Goal: Task Accomplishment & Management: Use online tool/utility

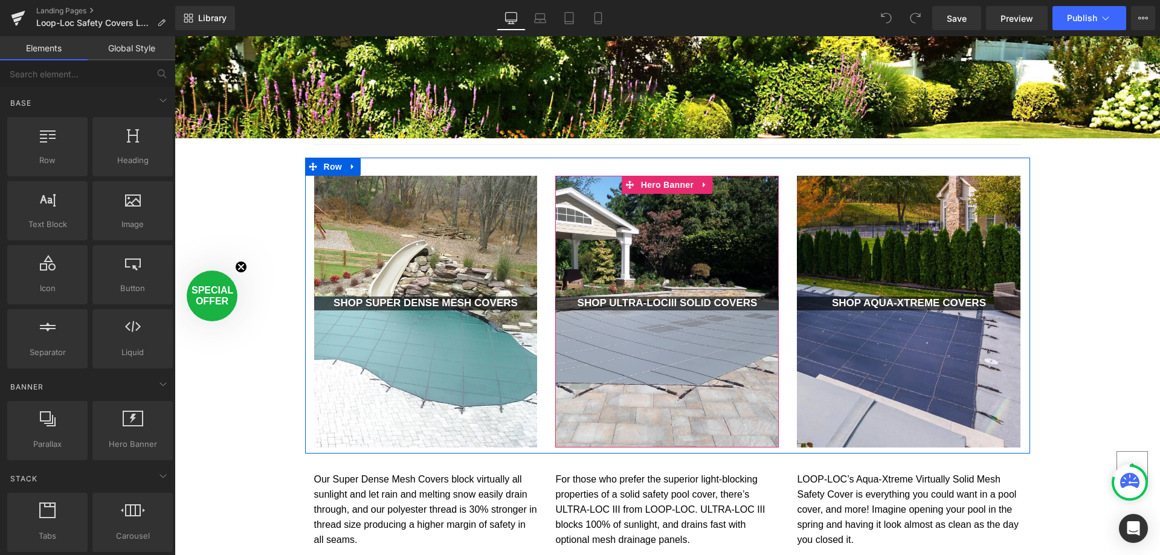
scroll to position [725, 0]
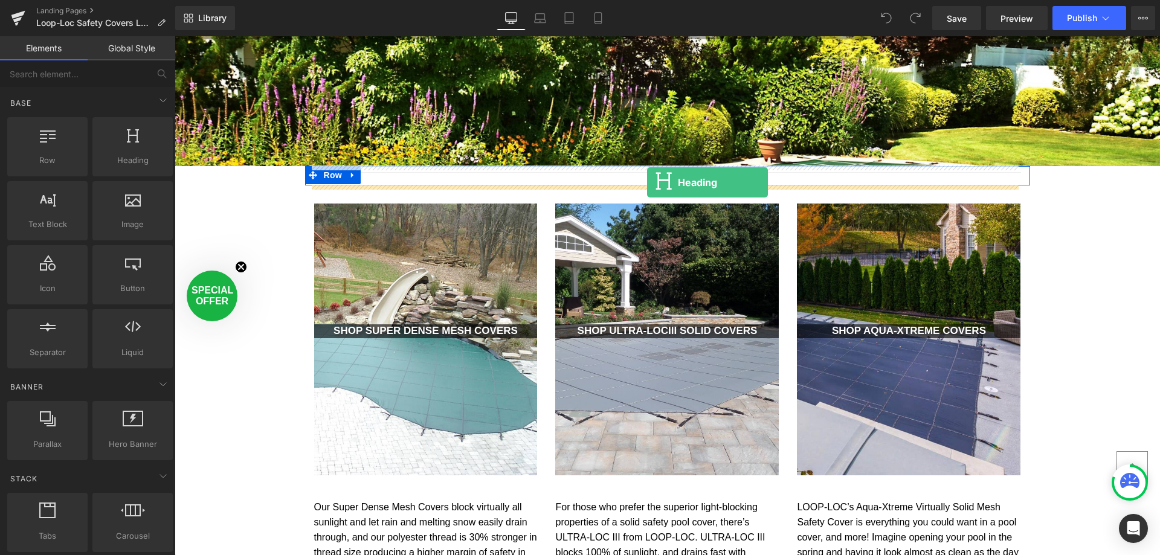
drag, startPoint x: 281, startPoint y: 180, endPoint x: 647, endPoint y: 182, distance: 365.4
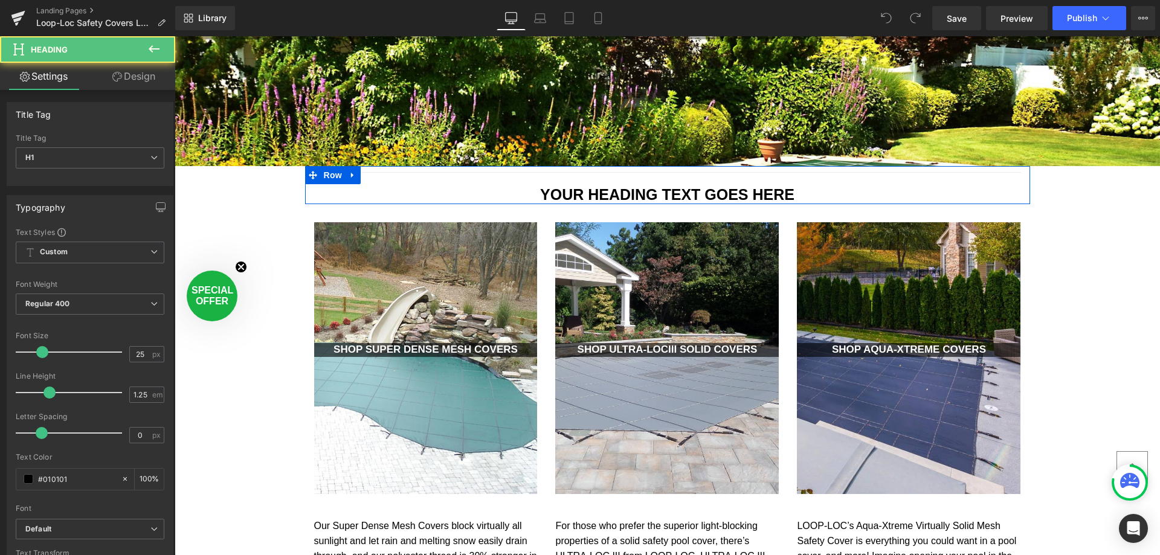
scroll to position [3223, 976]
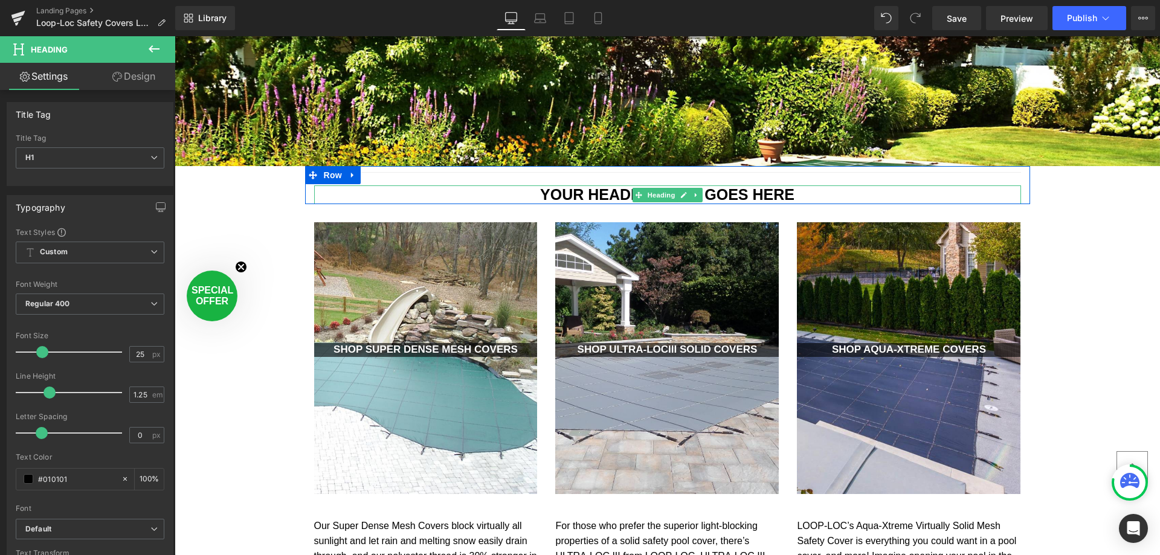
click at [586, 194] on h1 "Your heading text goes here" at bounding box center [667, 194] width 707 height 19
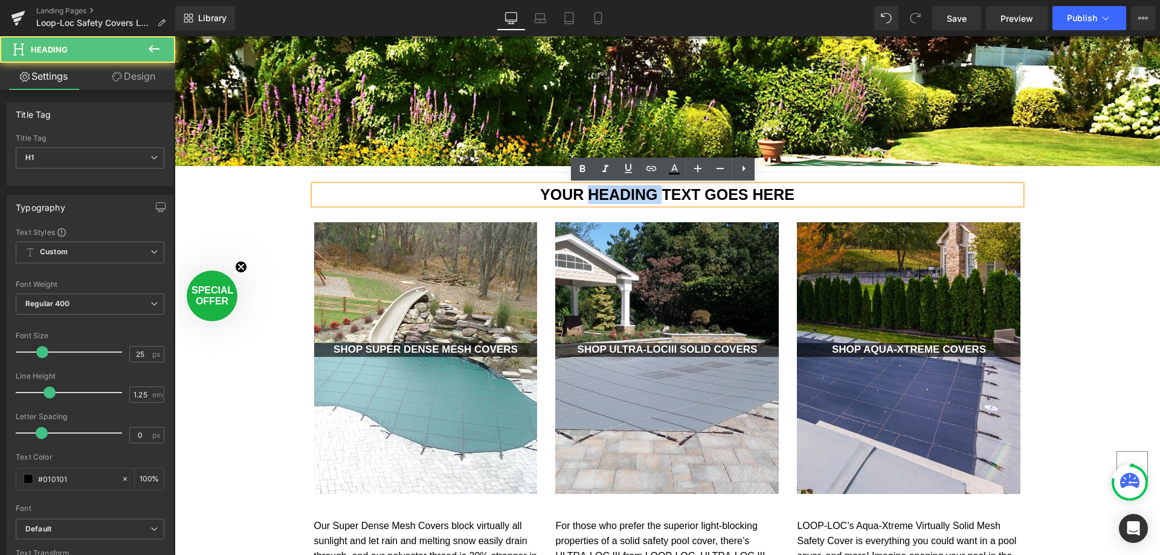
click at [586, 194] on h1 "Your heading text goes here" at bounding box center [667, 194] width 707 height 19
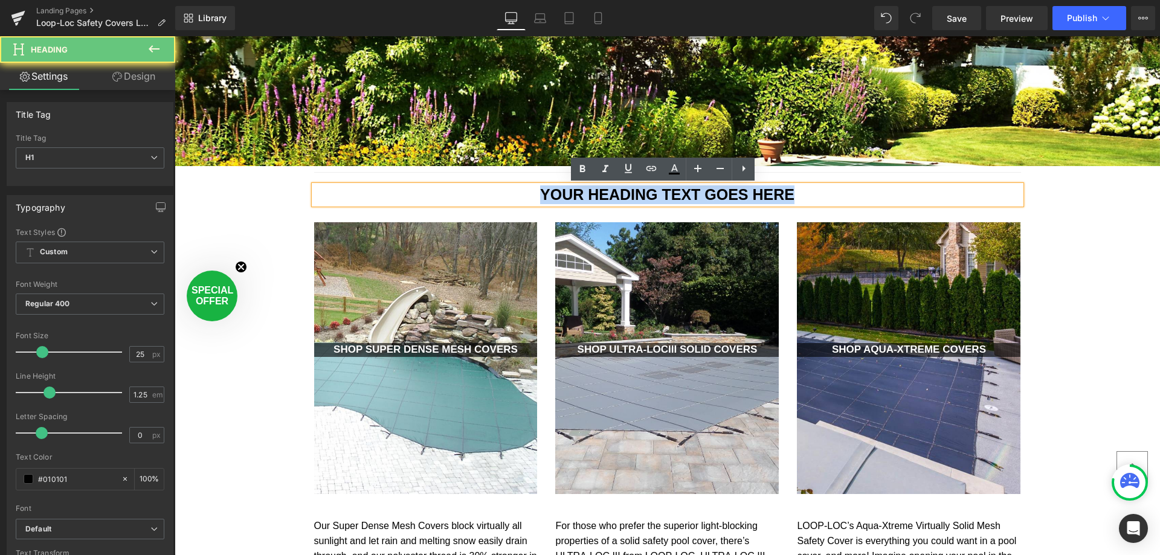
click at [586, 194] on h1 "Your heading text goes here" at bounding box center [667, 194] width 707 height 19
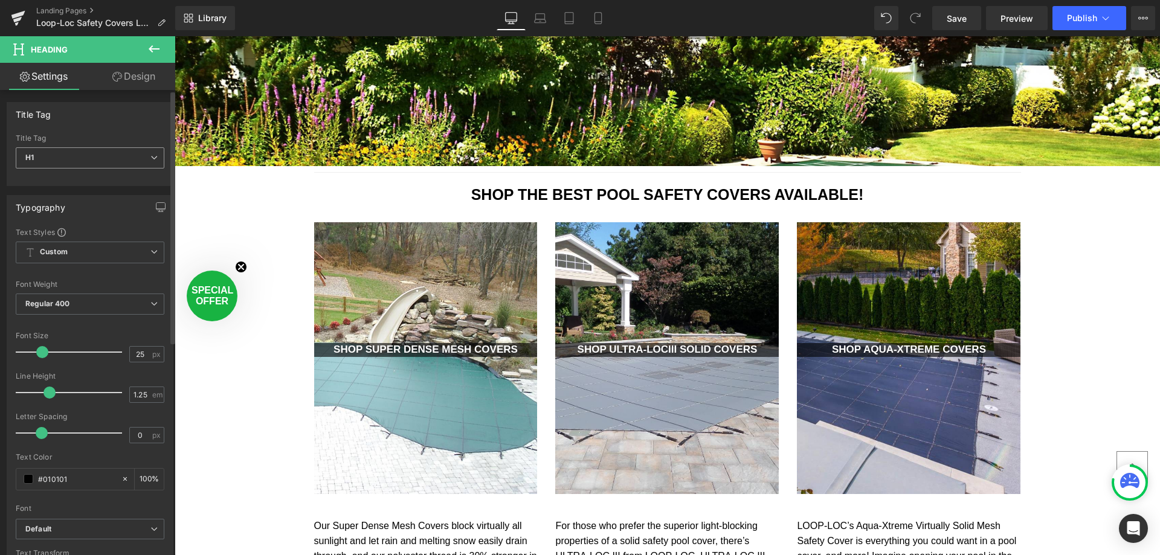
click at [145, 152] on span "H1" at bounding box center [90, 157] width 149 height 21
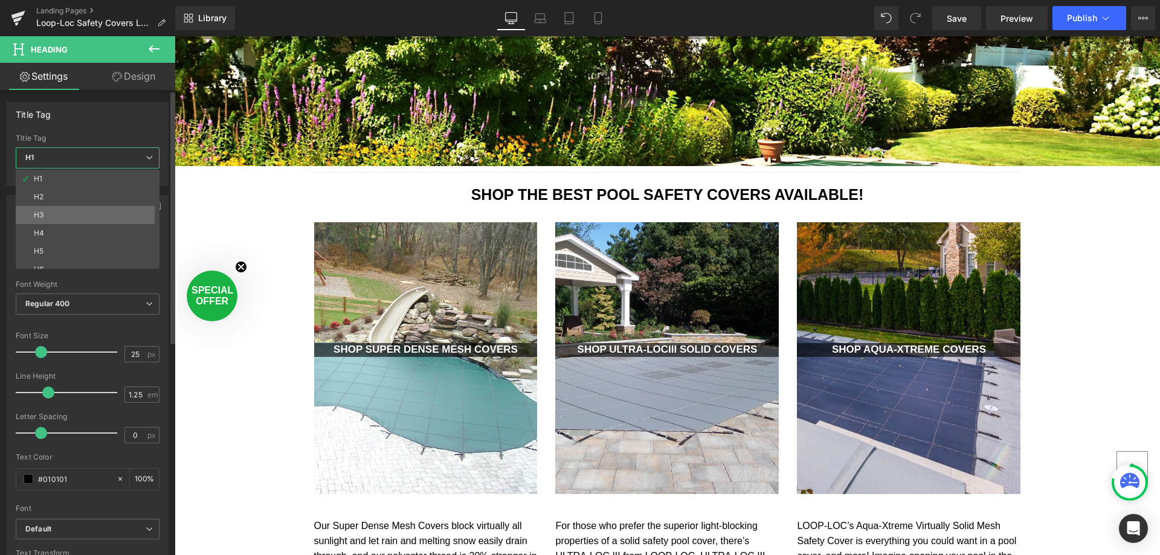
click at [104, 211] on li "H3" at bounding box center [90, 215] width 149 height 18
type input "17"
type input "1.35"
type input "#000000"
type input "100"
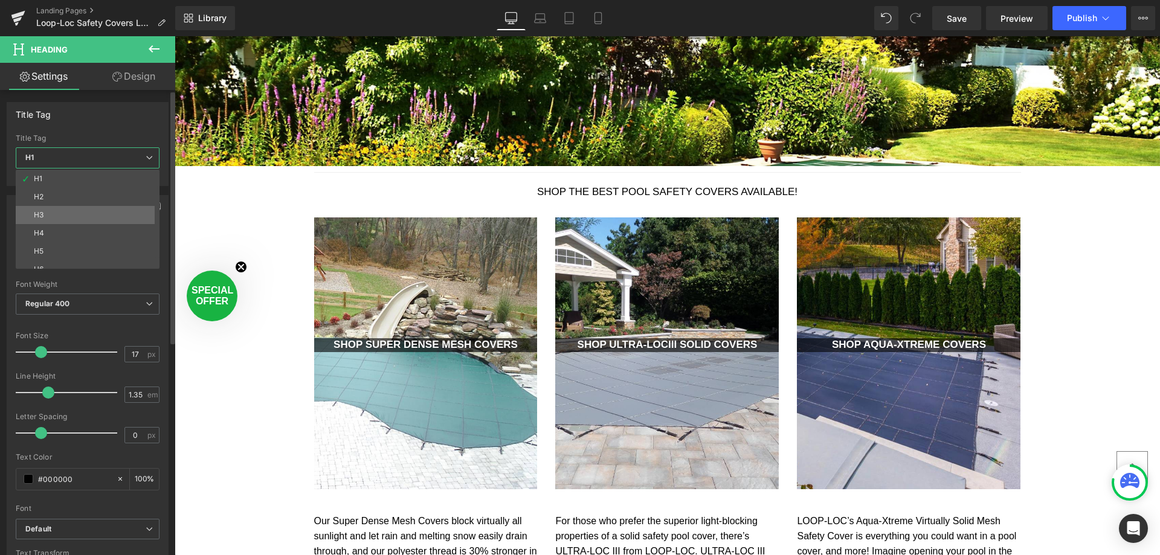
scroll to position [3219, 976]
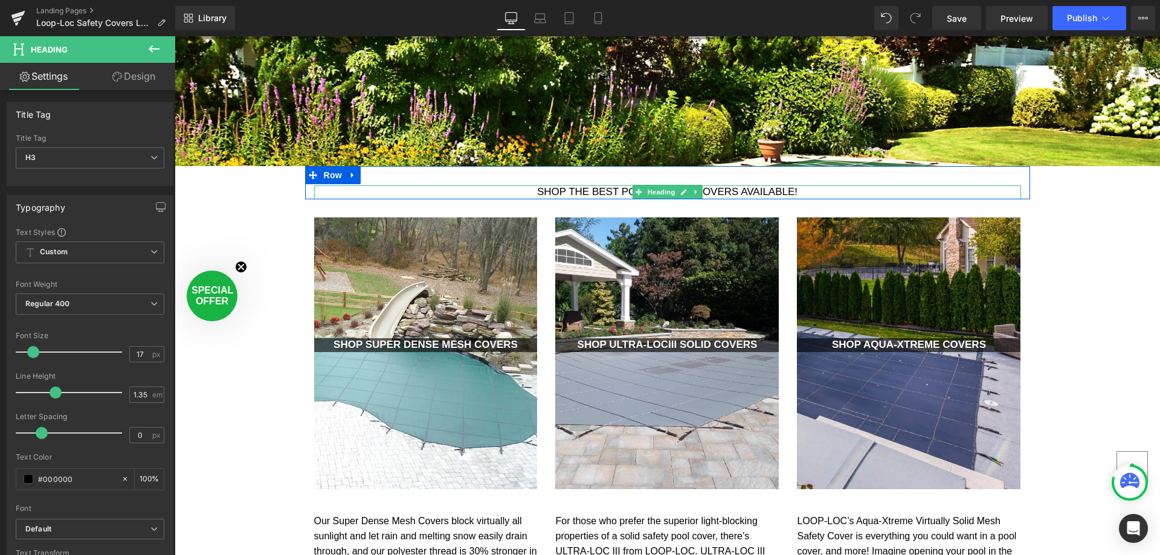
click at [622, 192] on h3 "shop the best pool safety covers available!" at bounding box center [667, 192] width 707 height 14
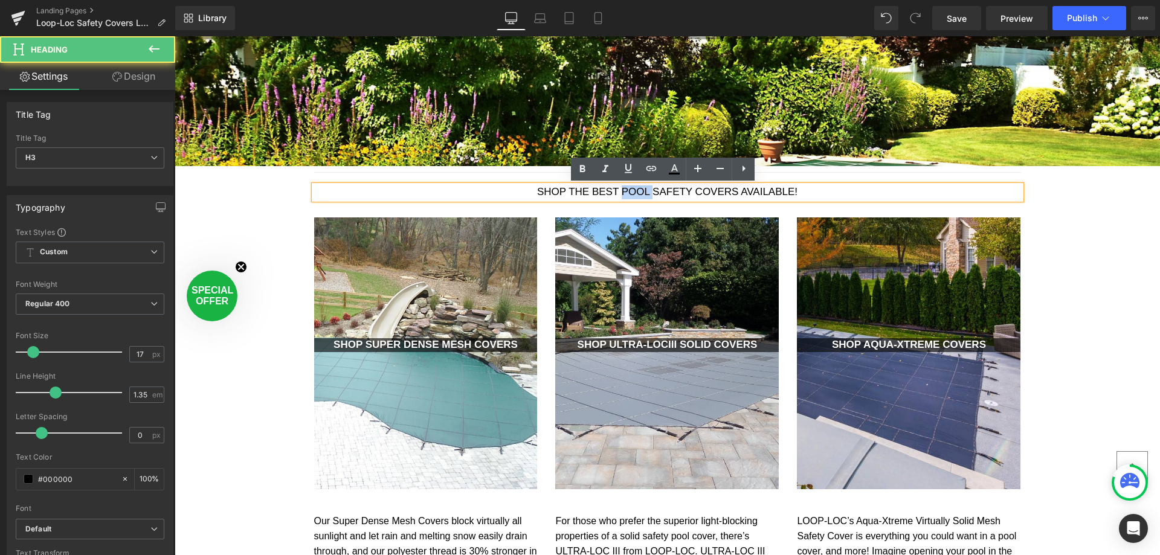
click at [621, 192] on h3 "shop the best pool safety covers available!" at bounding box center [667, 192] width 707 height 14
click at [620, 191] on h3 "shop the best pool safety covers available!" at bounding box center [667, 192] width 707 height 14
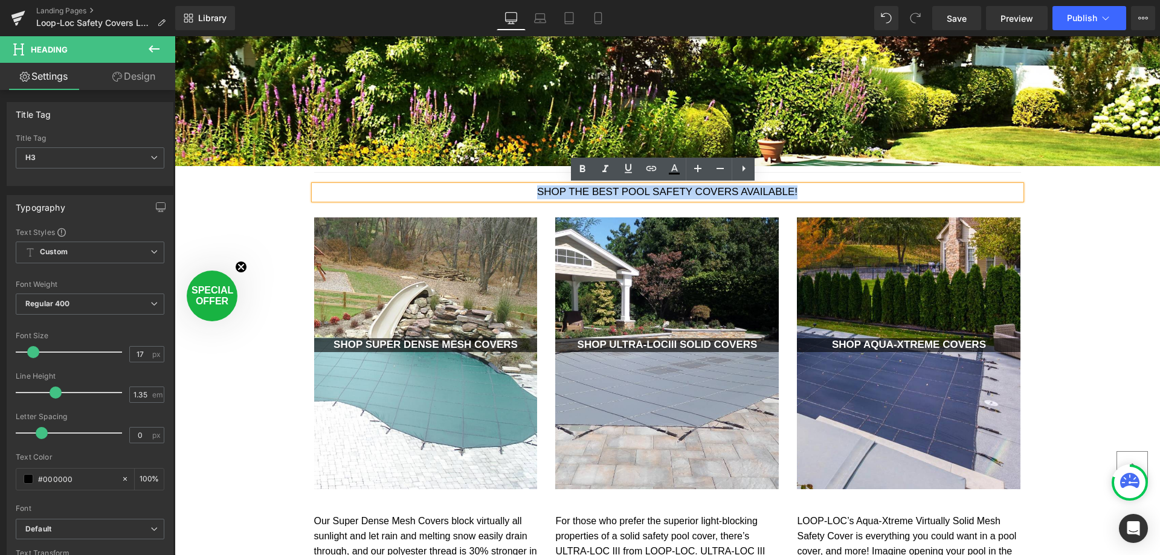
click at [620, 191] on h3 "shop the best pool safety covers available!" at bounding box center [667, 192] width 707 height 14
click at [582, 174] on icon at bounding box center [582, 169] width 14 height 14
click at [693, 191] on strong "shop the best pool safety covers available!" at bounding box center [667, 191] width 267 height 11
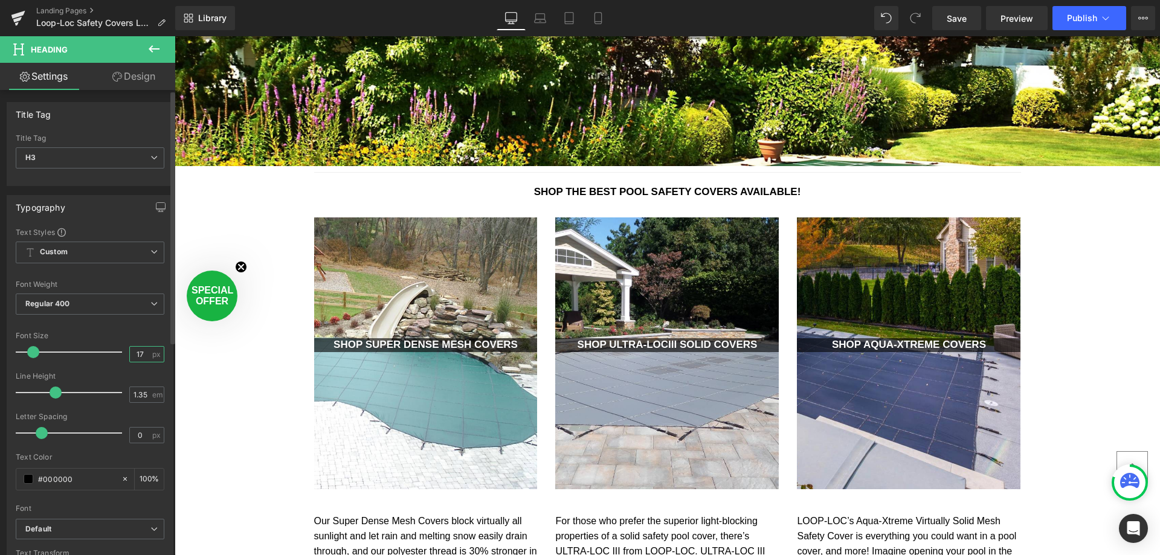
drag, startPoint x: 144, startPoint y: 353, endPoint x: 115, endPoint y: 349, distance: 29.3
click at [121, 353] on div "Font Size 17 px" at bounding box center [90, 352] width 149 height 40
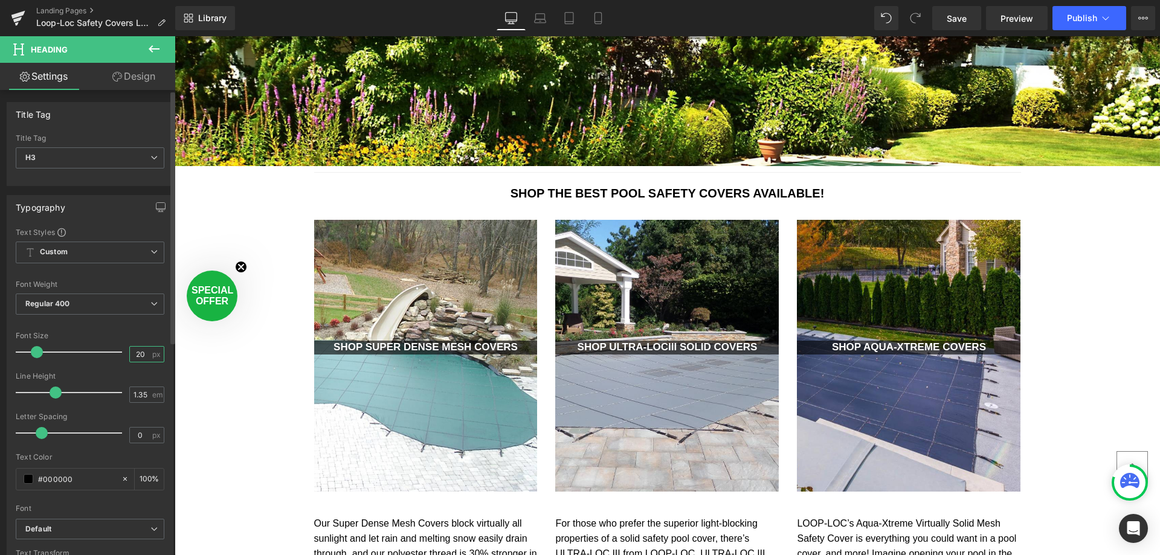
type input "20"
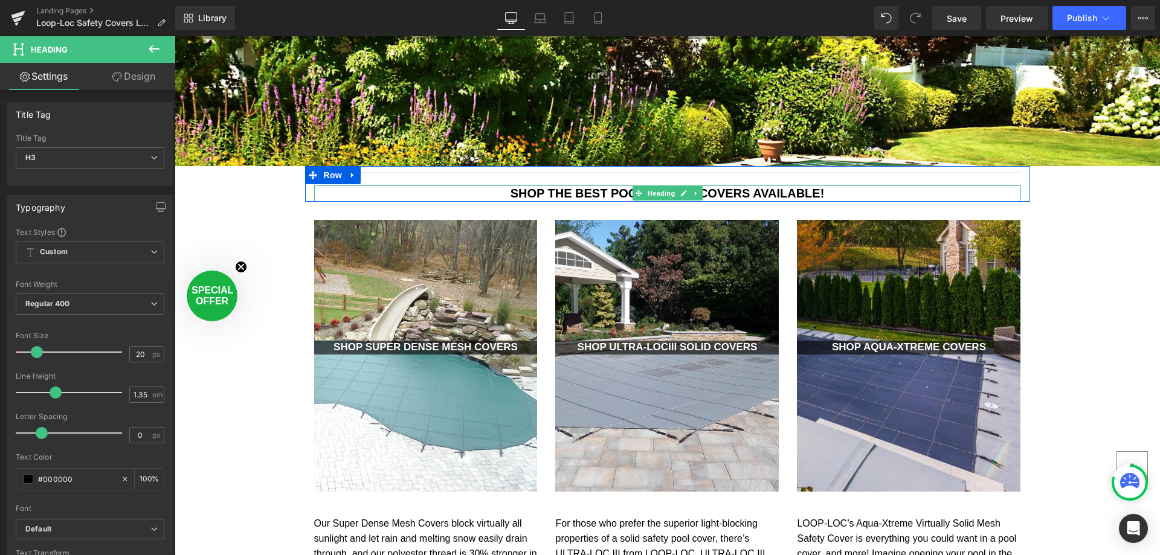
click at [565, 193] on strong "shop the best pool safety covers available!" at bounding box center [667, 193] width 314 height 13
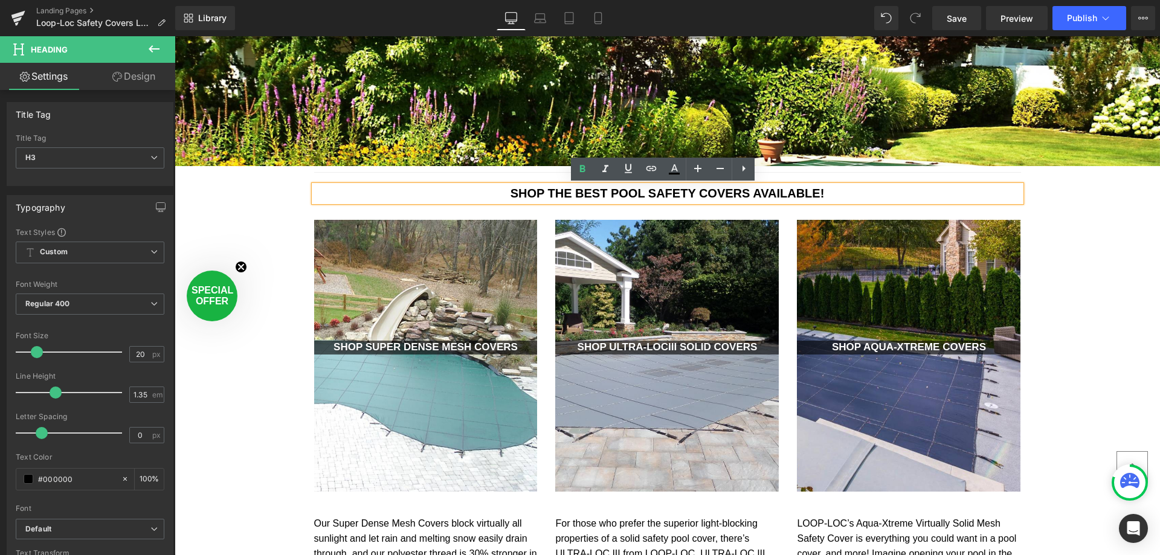
click at [608, 191] on strong "shop the best pool safety covers available!" at bounding box center [667, 193] width 314 height 13
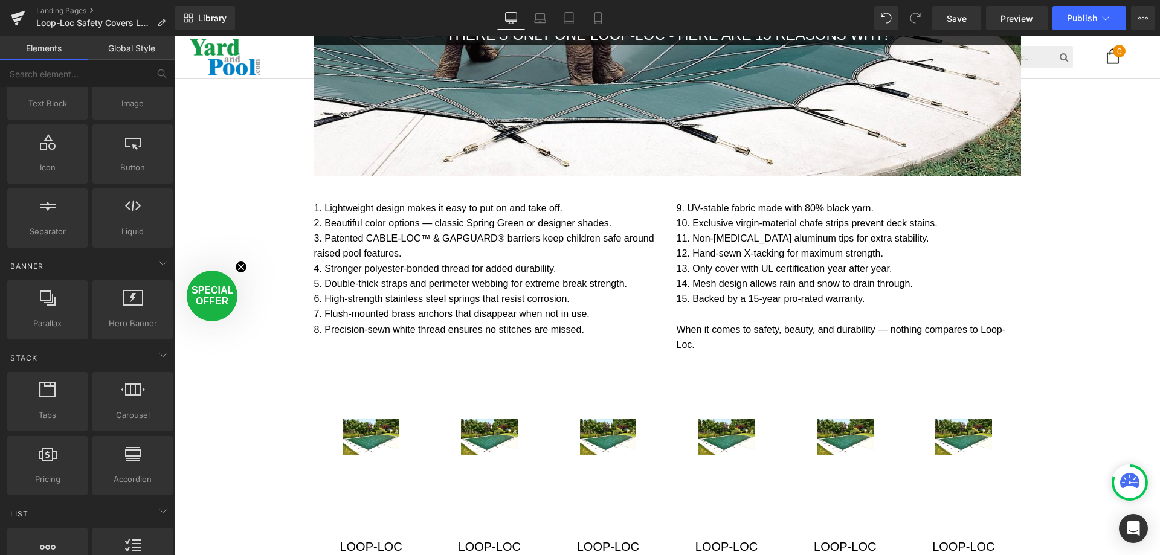
scroll to position [0, 0]
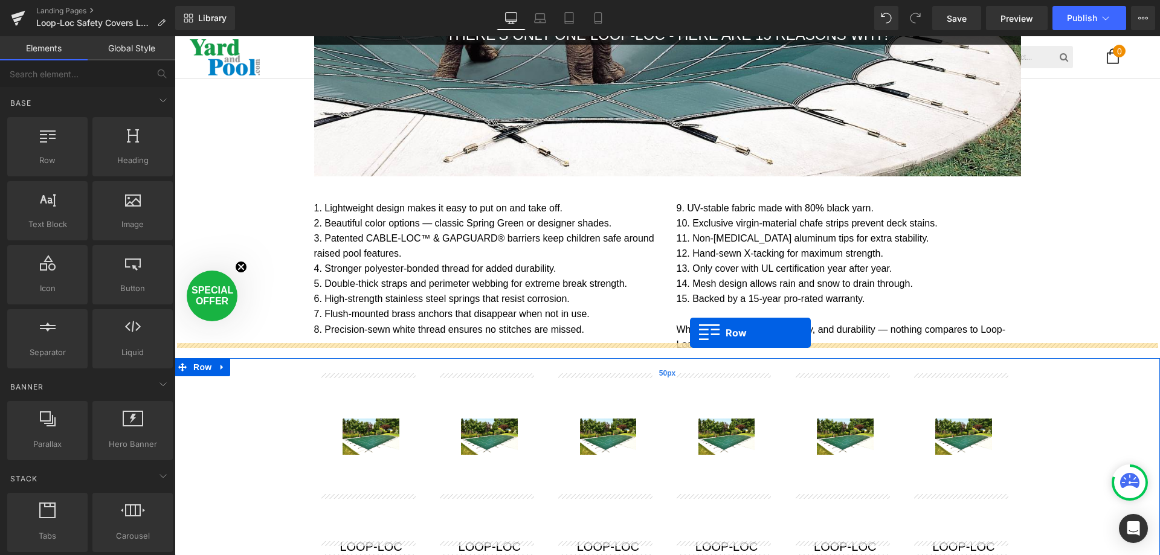
drag, startPoint x: 210, startPoint y: 175, endPoint x: 690, endPoint y: 333, distance: 504.8
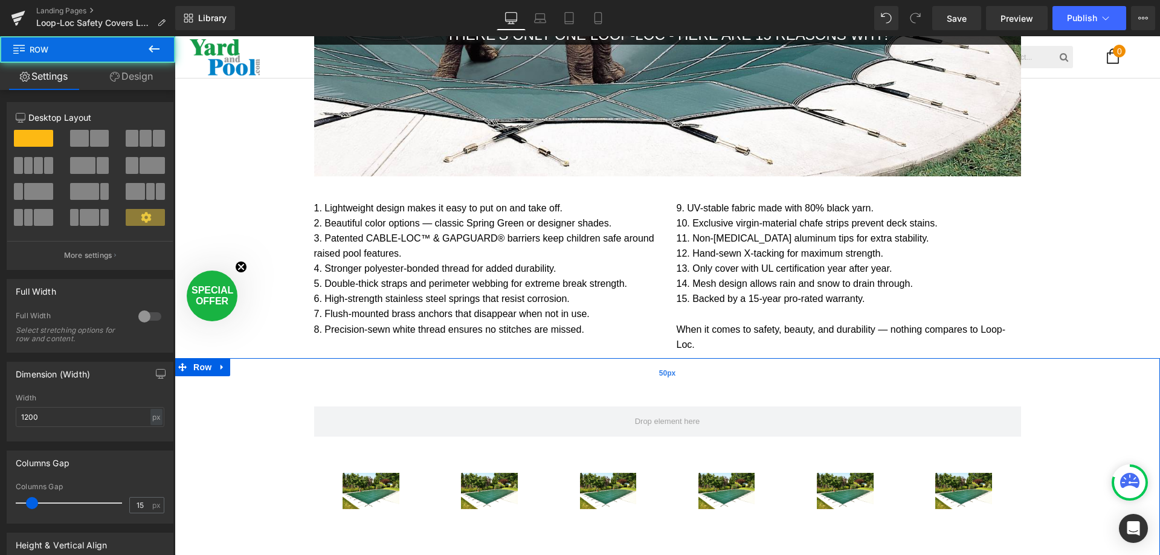
scroll to position [3276, 976]
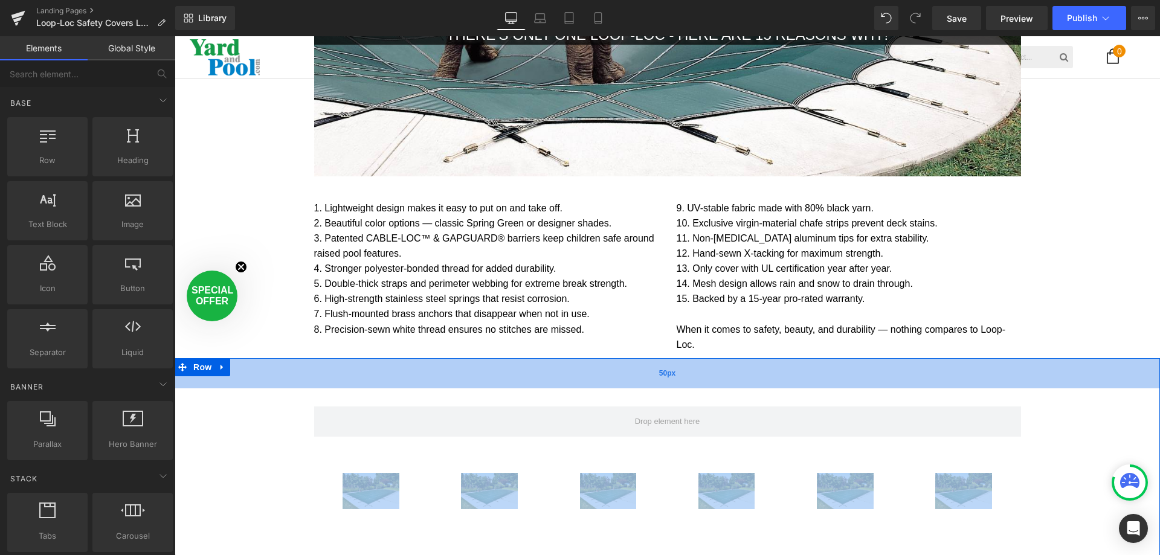
drag, startPoint x: 635, startPoint y: 371, endPoint x: 647, endPoint y: 333, distance: 39.9
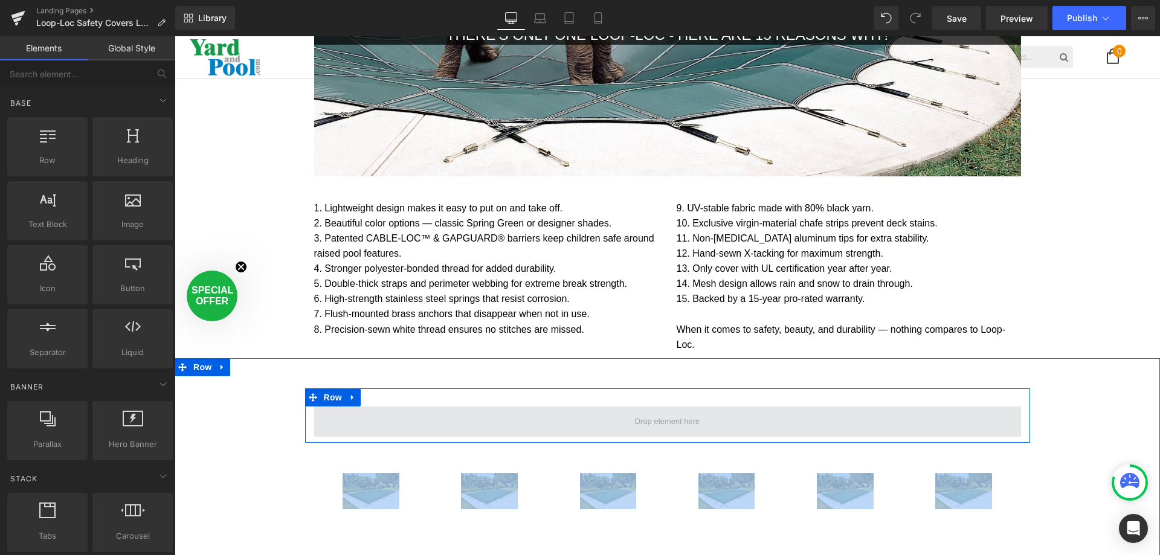
click at [636, 412] on span at bounding box center [667, 421] width 74 height 19
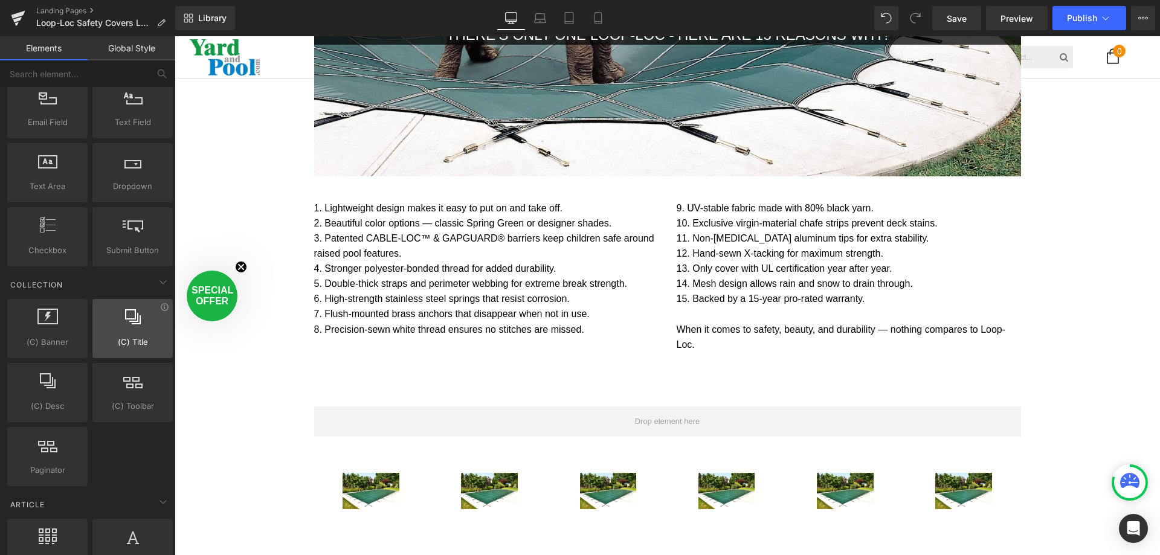
scroll to position [1933, 0]
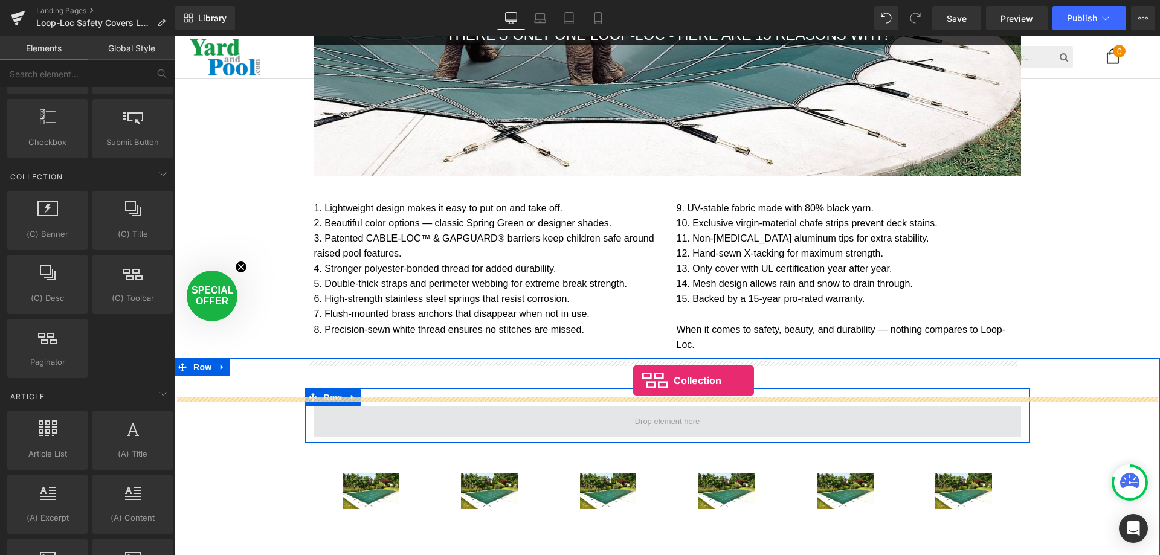
drag, startPoint x: 284, startPoint y: 310, endPoint x: 634, endPoint y: 380, distance: 356.1
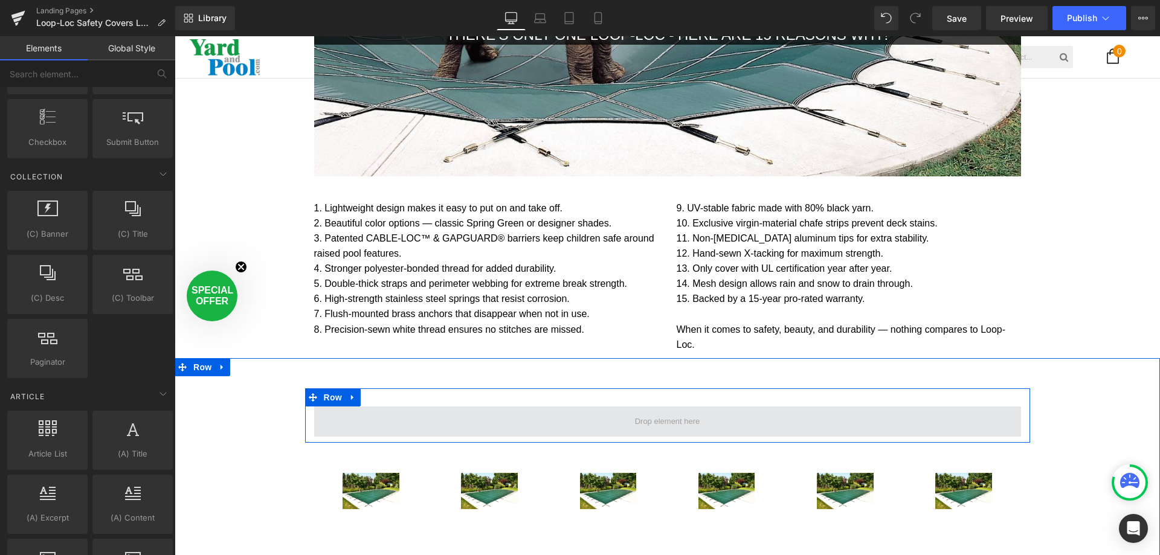
scroll to position [3276, 976]
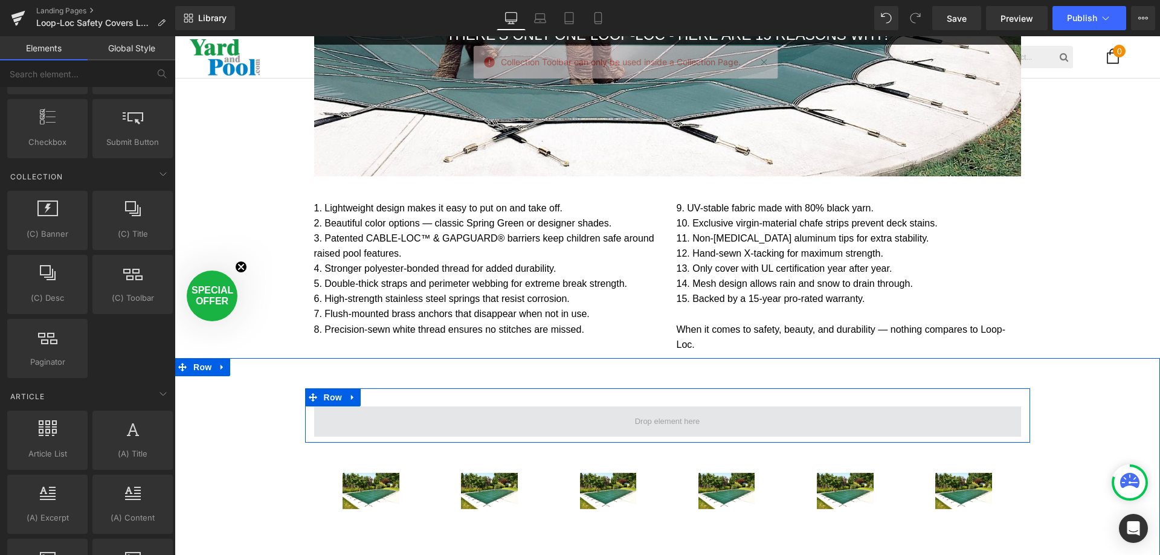
click at [625, 406] on span at bounding box center [667, 421] width 707 height 30
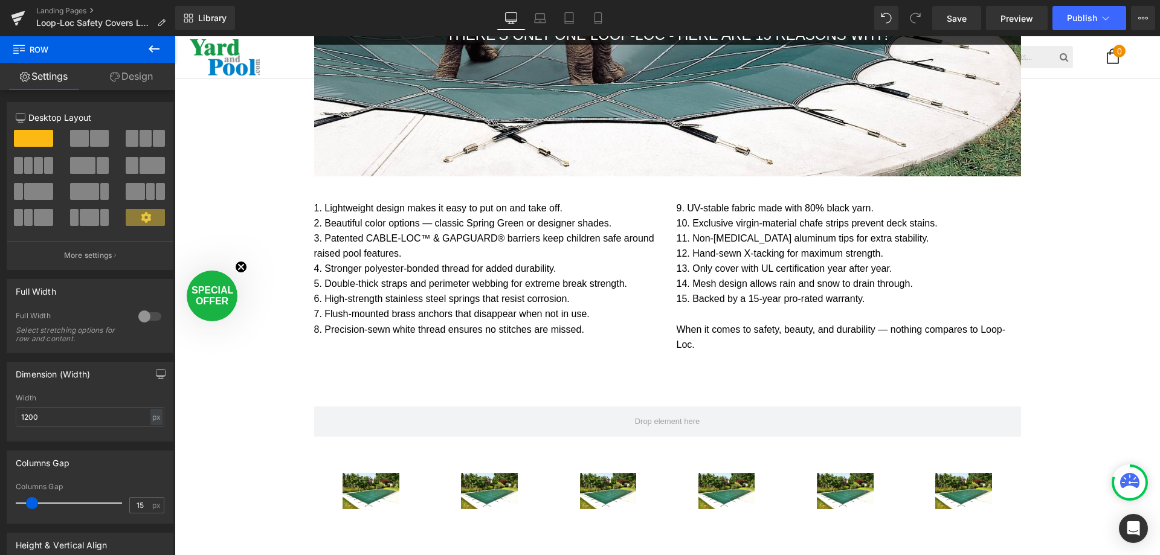
click at [155, 50] on icon at bounding box center [154, 48] width 11 height 7
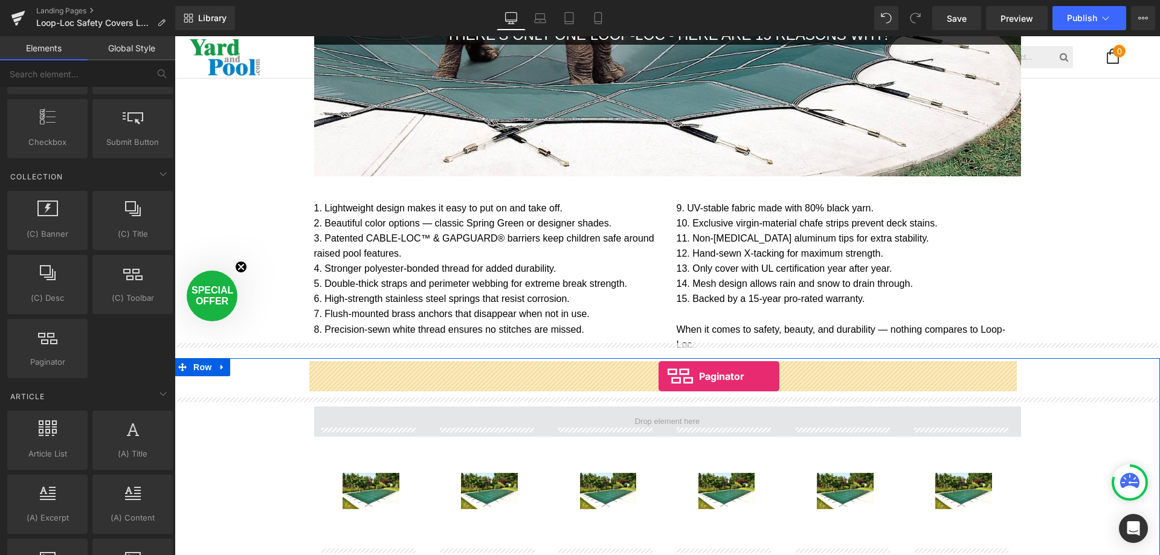
drag, startPoint x: 215, startPoint y: 389, endPoint x: 658, endPoint y: 376, distance: 443.5
drag, startPoint x: 216, startPoint y: 330, endPoint x: 628, endPoint y: 374, distance: 414.2
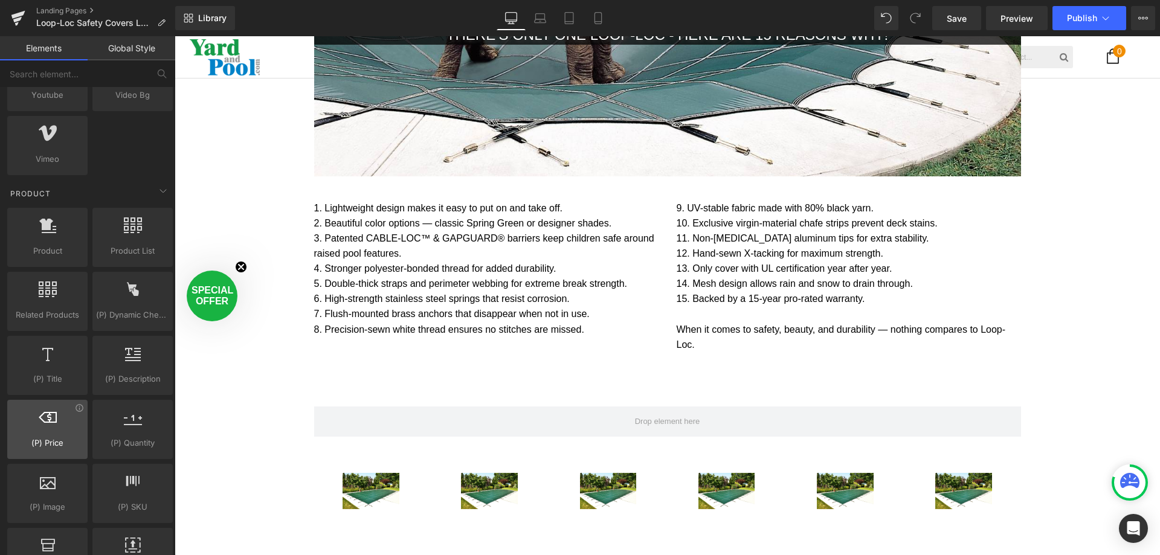
scroll to position [871, 0]
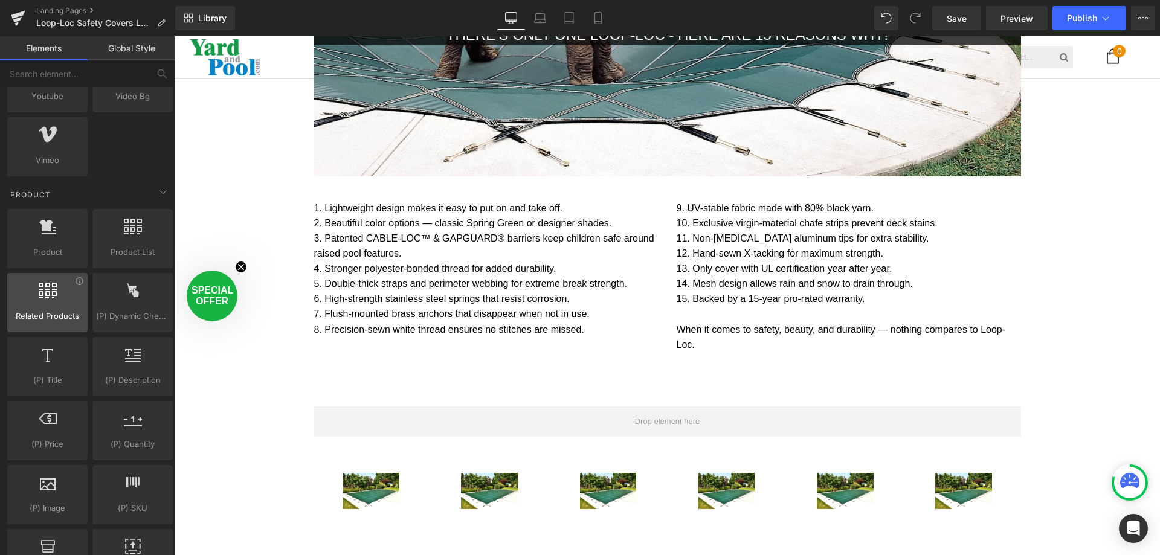
click at [49, 298] on icon at bounding box center [48, 291] width 18 height 16
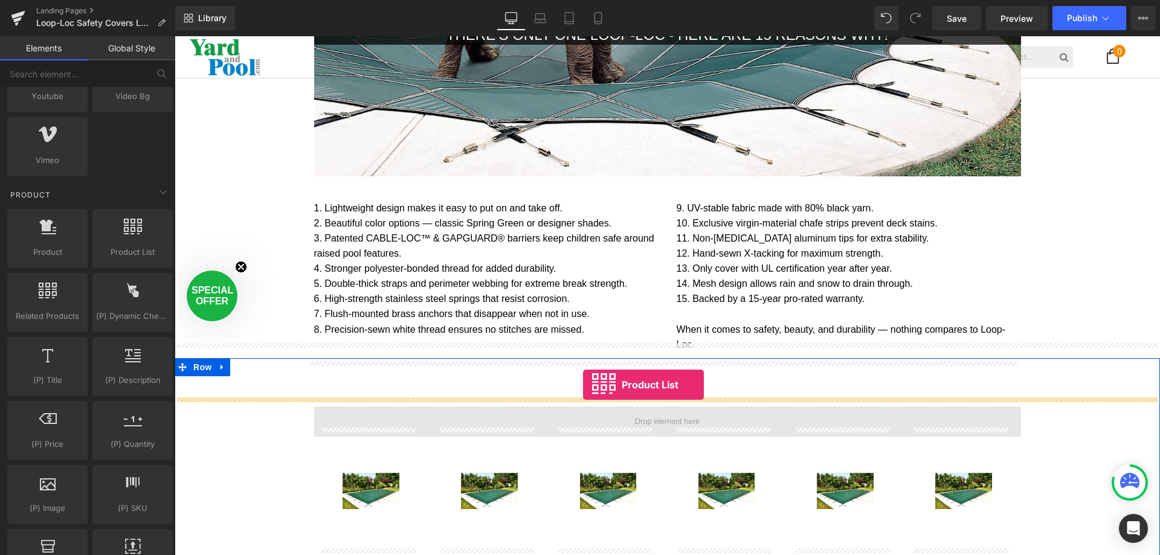
drag, startPoint x: 290, startPoint y: 265, endPoint x: 583, endPoint y: 385, distance: 316.4
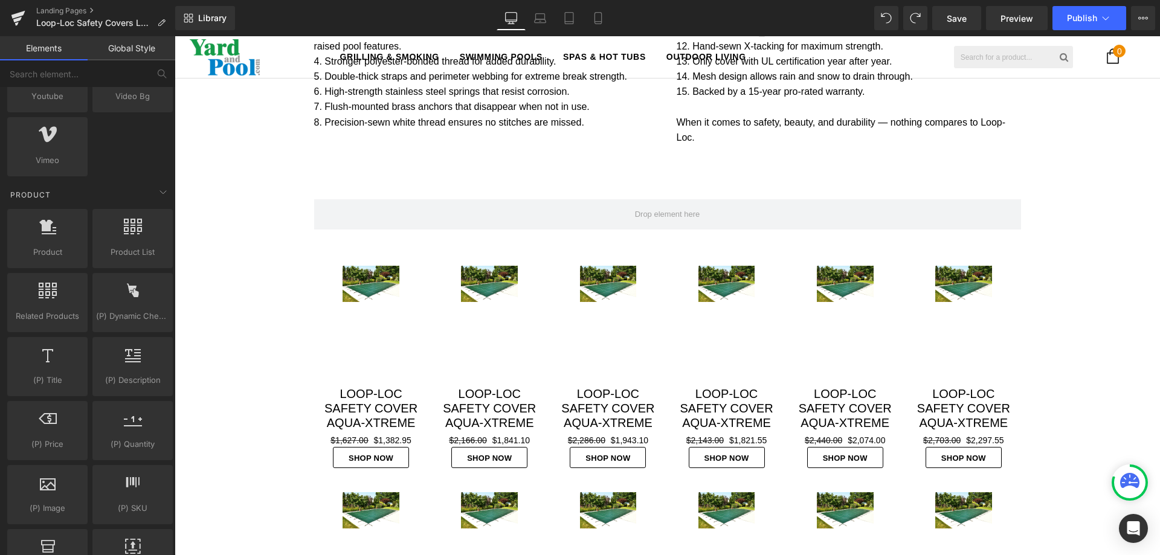
scroll to position [1872, 0]
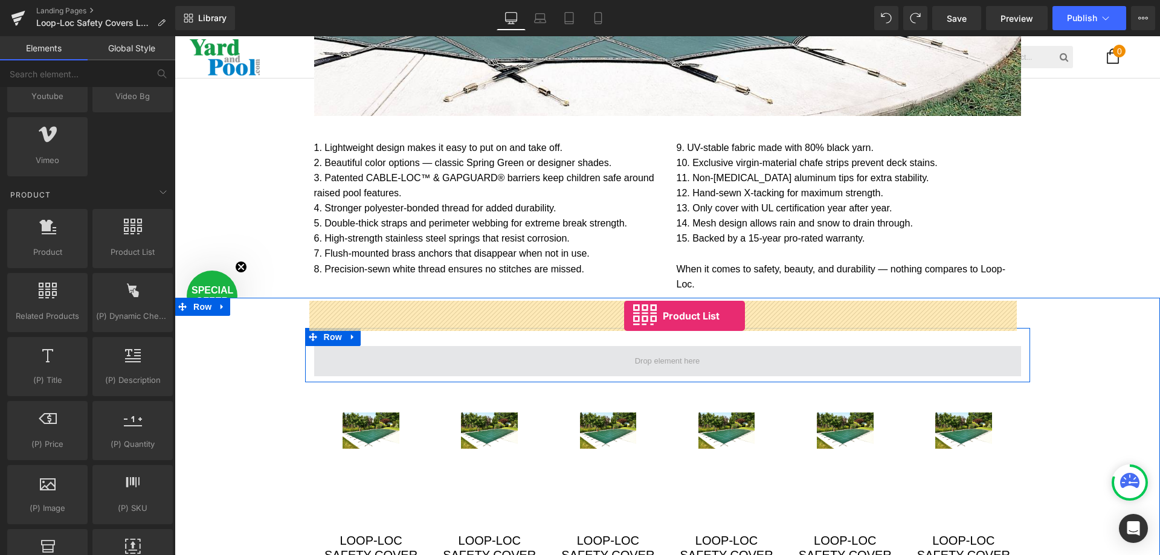
drag, startPoint x: 307, startPoint y: 260, endPoint x: 624, endPoint y: 316, distance: 321.3
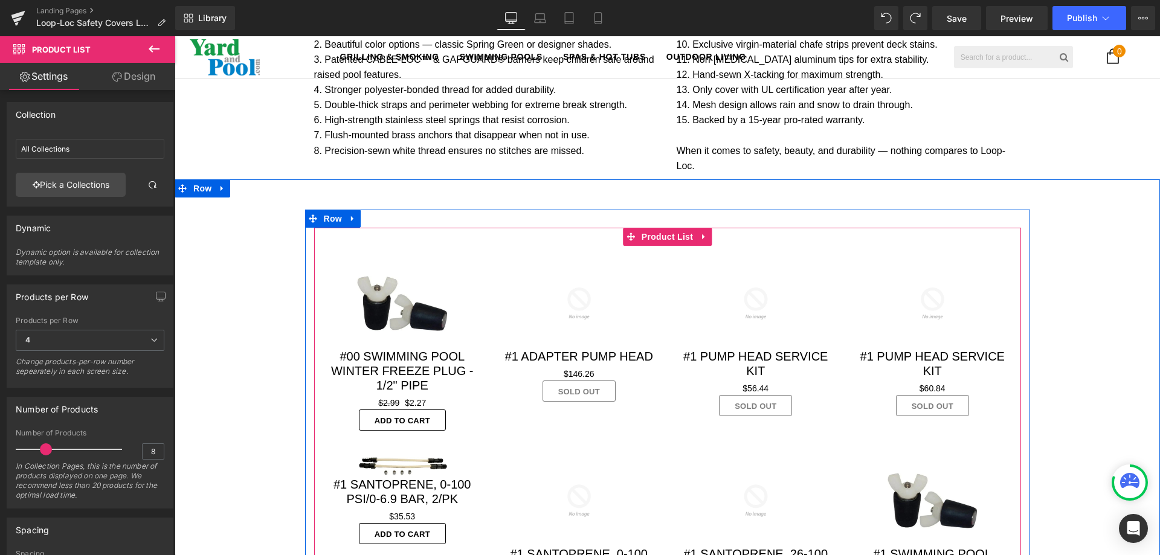
scroll to position [1933, 0]
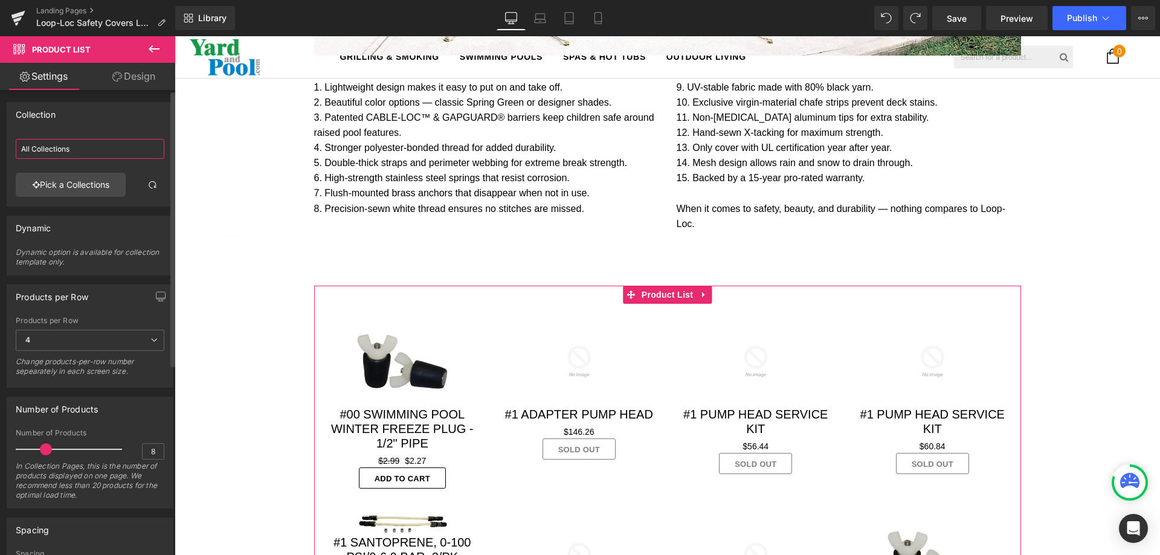
click at [48, 149] on input "All Collections" at bounding box center [90, 149] width 149 height 20
click at [59, 178] on link "Pick a Collections" at bounding box center [71, 185] width 110 height 24
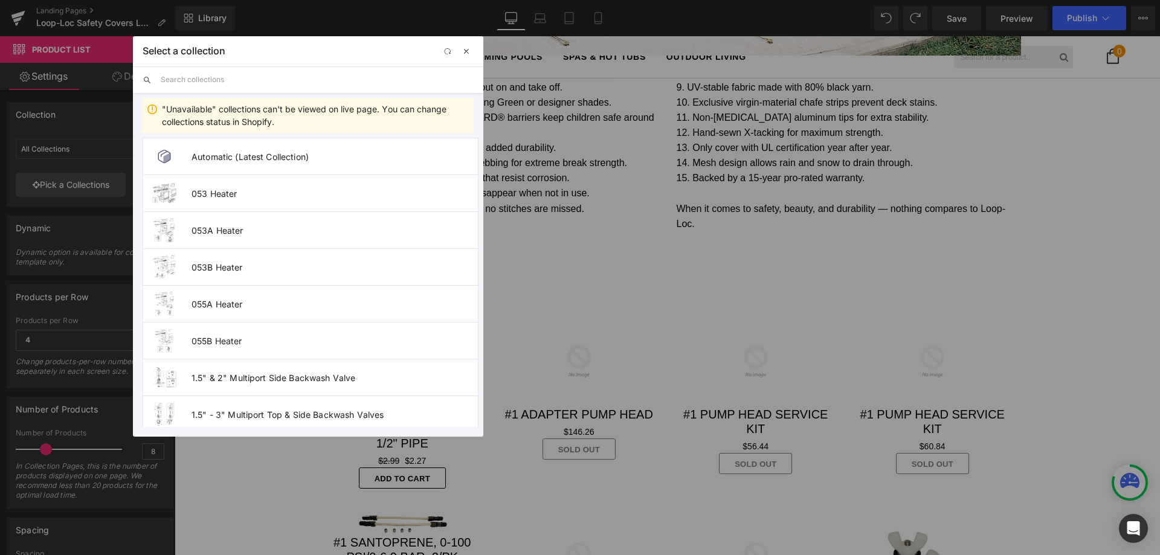
click at [466, 56] on span "button" at bounding box center [466, 52] width 10 height 10
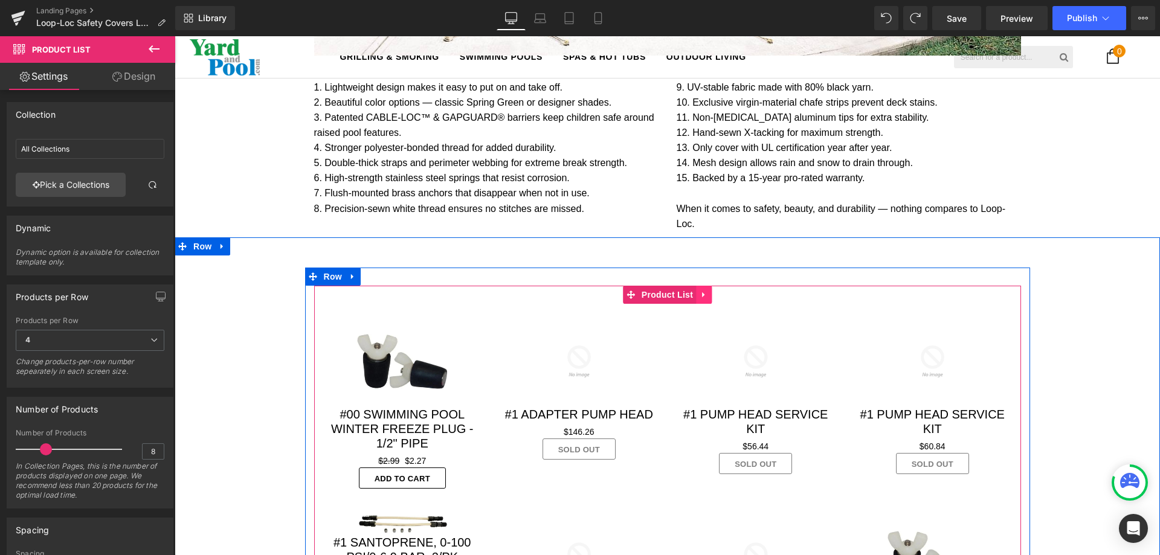
click at [702, 292] on icon at bounding box center [703, 294] width 2 height 5
click at [709, 290] on icon at bounding box center [711, 294] width 8 height 8
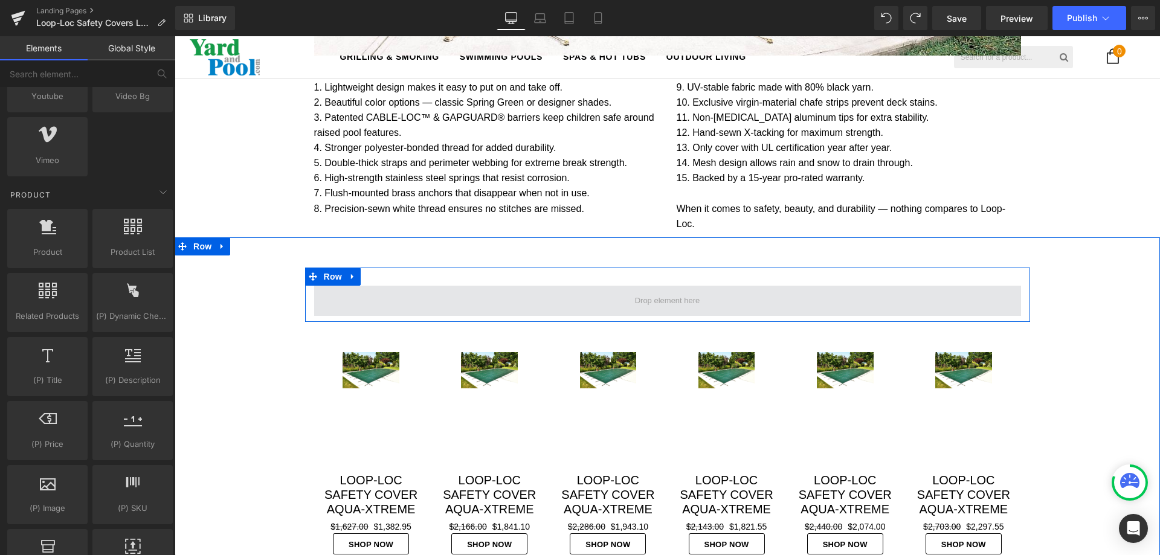
scroll to position [3276, 976]
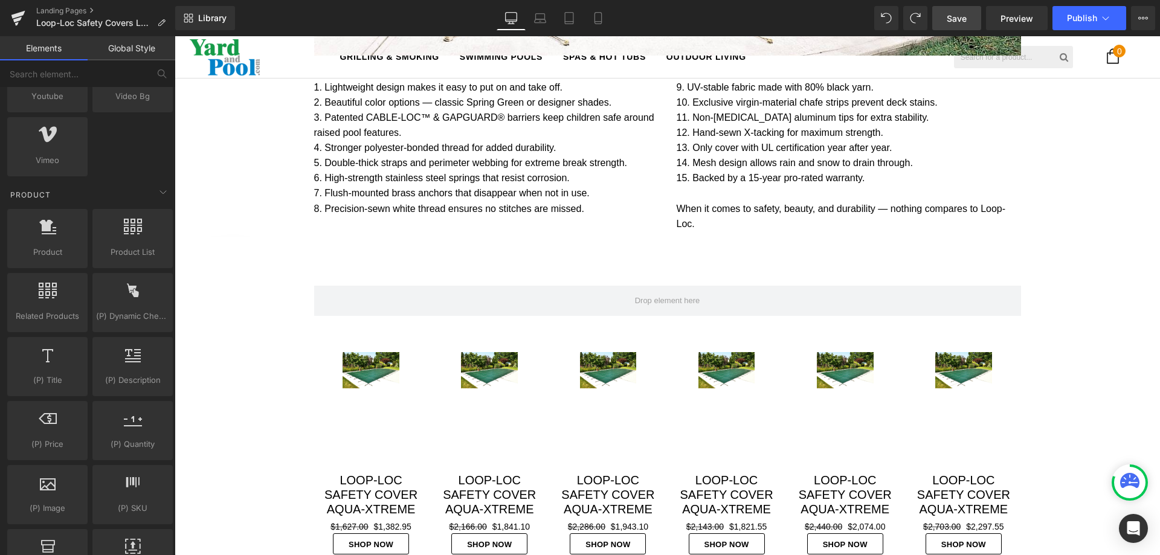
click at [942, 20] on link "Save" at bounding box center [956, 18] width 49 height 24
click at [37, 13] on link "Landing Pages" at bounding box center [105, 11] width 139 height 10
